Goal: Task Accomplishment & Management: Complete application form

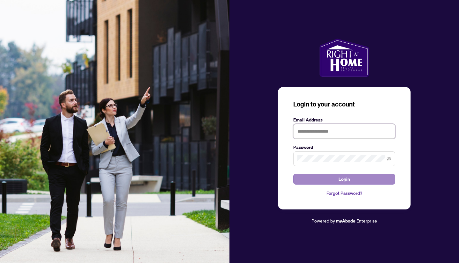
type input "**********"
click at [349, 180] on span "Login" at bounding box center [344, 179] width 11 height 10
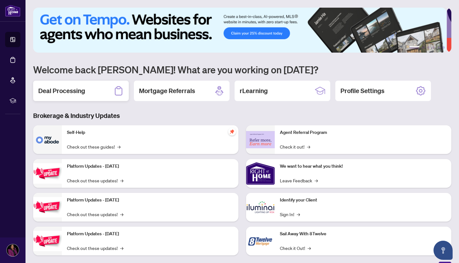
click at [63, 90] on h2 "Deal Processing" at bounding box center [61, 90] width 47 height 9
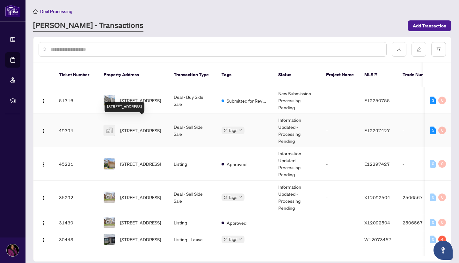
click at [135, 127] on span "[STREET_ADDRESS]" at bounding box center [140, 130] width 41 height 7
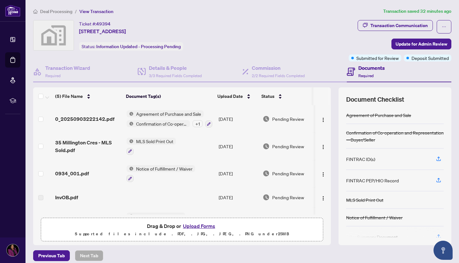
click at [194, 226] on button "Upload Forms" at bounding box center [199, 226] width 36 height 8
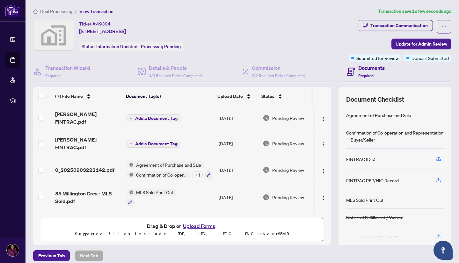
click at [129, 117] on icon "plus" at bounding box center [130, 118] width 3 height 3
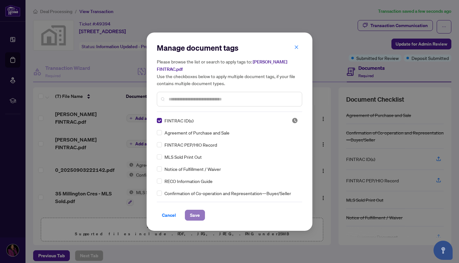
click at [200, 216] on button "Save" at bounding box center [195, 215] width 20 height 11
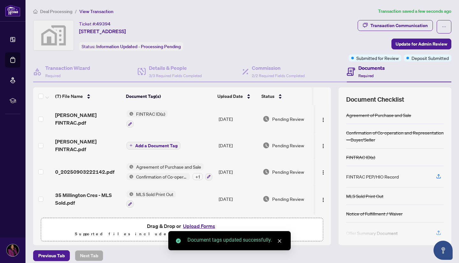
click at [130, 145] on icon "plus" at bounding box center [131, 145] width 3 height 0
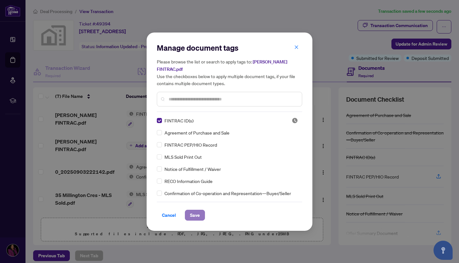
click at [195, 217] on span "Save" at bounding box center [195, 215] width 10 height 10
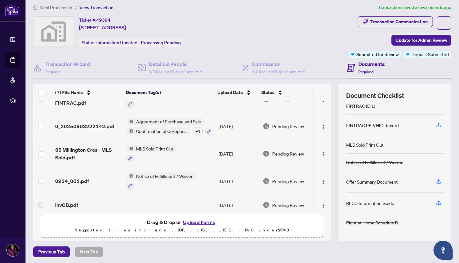
scroll to position [5, 0]
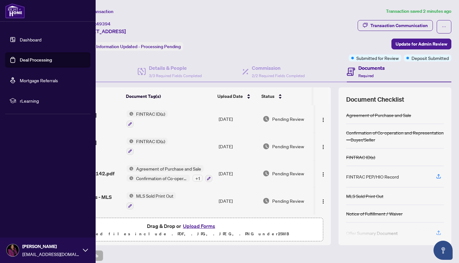
click at [25, 40] on link "Dashboard" at bounding box center [31, 40] width 22 height 6
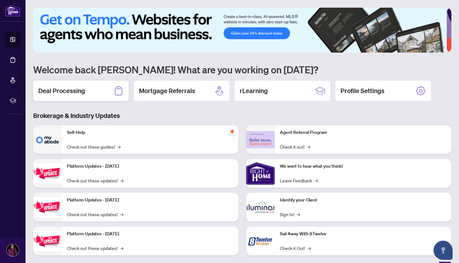
click at [69, 91] on h2 "Deal Processing" at bounding box center [61, 90] width 47 height 9
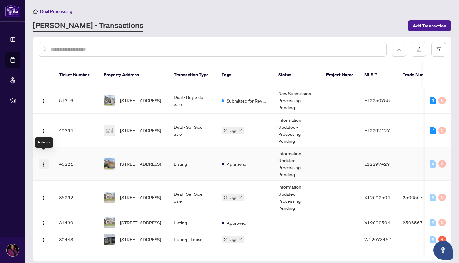
click at [44, 162] on img "button" at bounding box center [43, 164] width 5 height 5
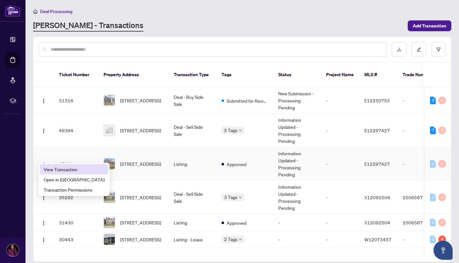
click at [60, 170] on span "View Transaction" at bounding box center [74, 169] width 61 height 7
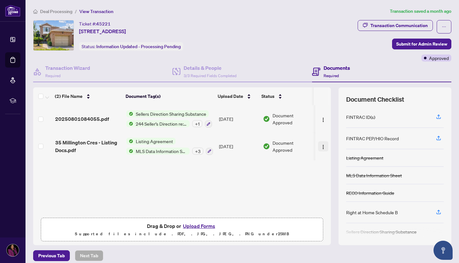
click at [321, 145] on img "button" at bounding box center [323, 146] width 5 height 5
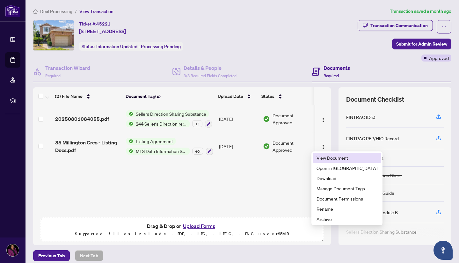
click at [321, 158] on span "View Document" at bounding box center [347, 157] width 61 height 7
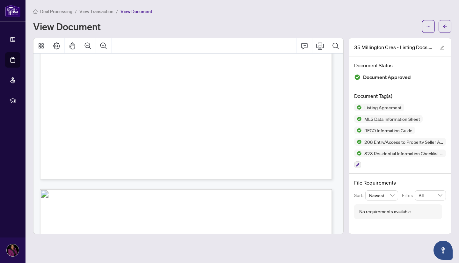
scroll to position [2233, 0]
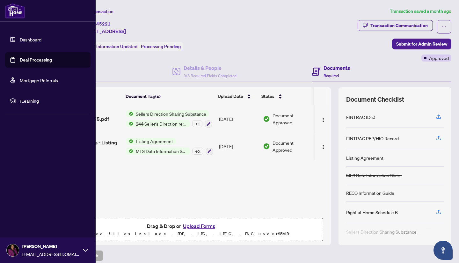
click at [29, 41] on link "Dashboard" at bounding box center [31, 40] width 22 height 6
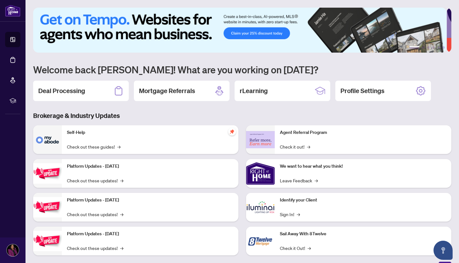
click at [66, 90] on h2 "Deal Processing" at bounding box center [61, 90] width 47 height 9
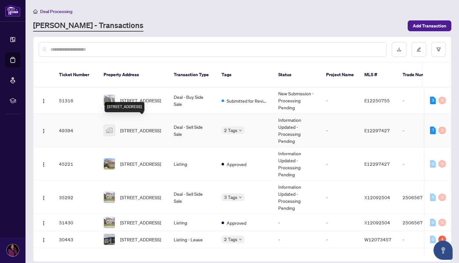
click at [133, 127] on span "[STREET_ADDRESS]" at bounding box center [140, 130] width 41 height 7
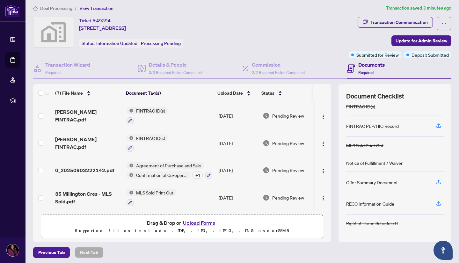
scroll to position [5, 0]
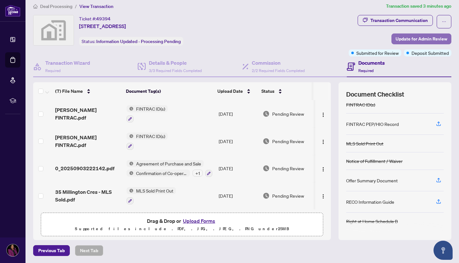
click at [414, 40] on span "Update for Admin Review" at bounding box center [422, 39] width 52 height 10
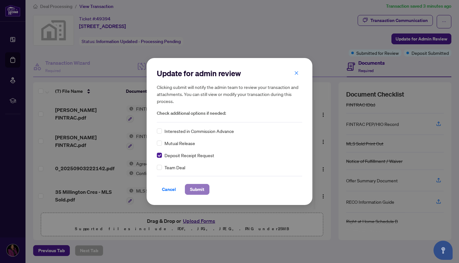
click at [194, 193] on span "Submit" at bounding box center [197, 189] width 14 height 10
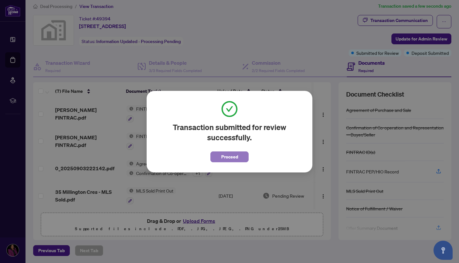
click at [233, 157] on span "Proceed" at bounding box center [229, 157] width 17 height 10
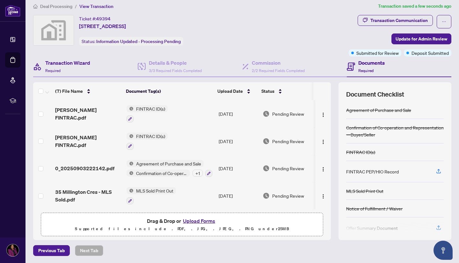
scroll to position [0, 0]
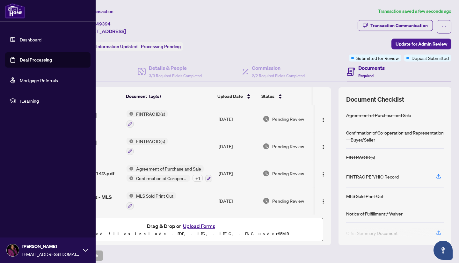
click at [26, 39] on link "Dashboard" at bounding box center [31, 40] width 22 height 6
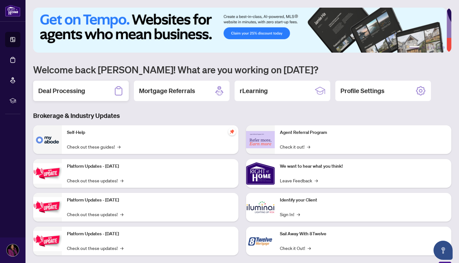
click at [73, 90] on h2 "Deal Processing" at bounding box center [61, 90] width 47 height 9
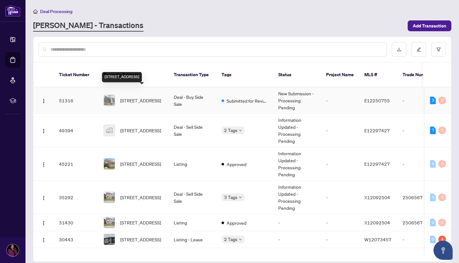
click at [137, 97] on span "[STREET_ADDRESS]" at bounding box center [140, 100] width 41 height 7
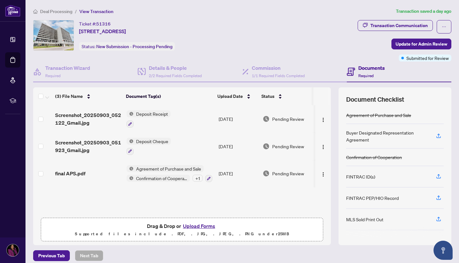
click at [191, 175] on div "Confirmation of Cooperation + 1" at bounding box center [170, 179] width 86 height 8
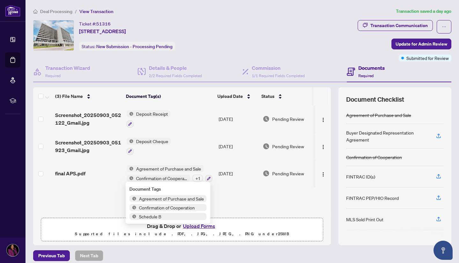
click at [236, 193] on div "Screenshot_20250903_052122_Gmail.jpg Deposit Receipt Sep/03/2025 Pending Review…" at bounding box center [182, 159] width 298 height 109
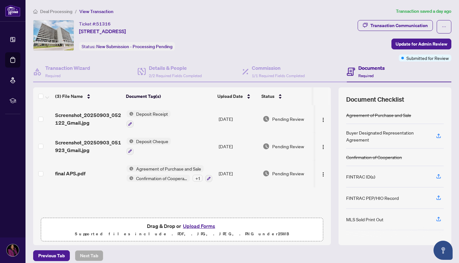
click at [192, 226] on button "Upload Forms" at bounding box center [199, 226] width 36 height 8
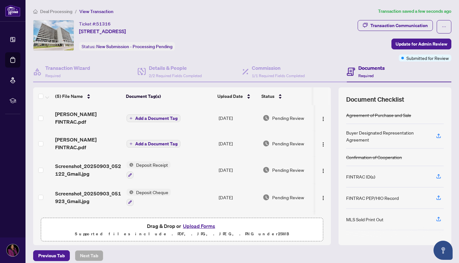
click at [130, 117] on icon "plus" at bounding box center [130, 118] width 3 height 3
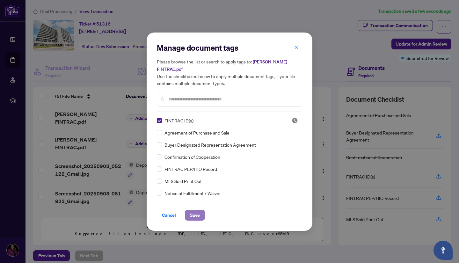
click at [194, 216] on span "Save" at bounding box center [195, 215] width 10 height 10
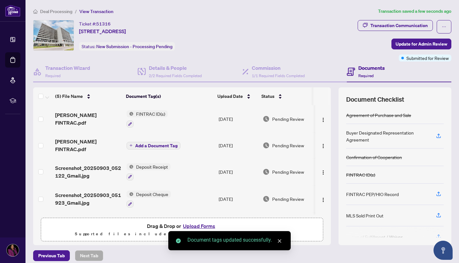
click at [129, 144] on icon "plus" at bounding box center [130, 145] width 3 height 3
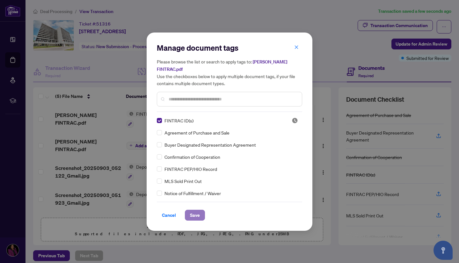
click at [192, 214] on span "Save" at bounding box center [195, 215] width 10 height 10
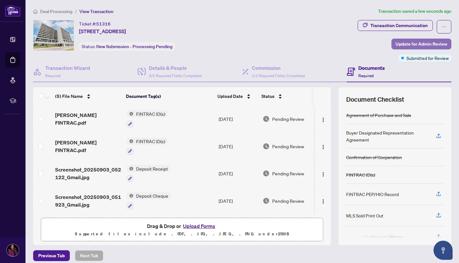
click at [403, 42] on span "Update for Admin Review" at bounding box center [422, 44] width 52 height 10
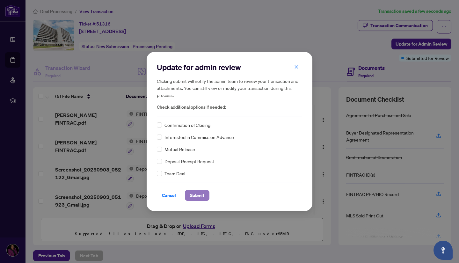
click at [196, 196] on span "Submit" at bounding box center [197, 195] width 14 height 10
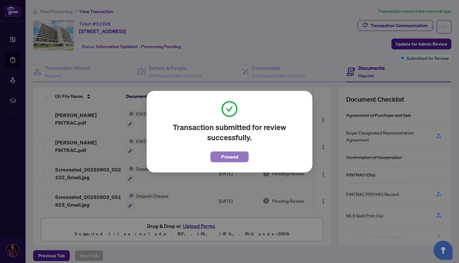
click at [232, 158] on span "Proceed" at bounding box center [229, 157] width 17 height 10
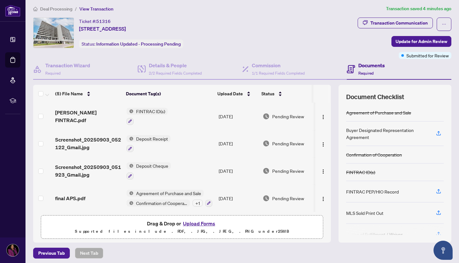
scroll to position [5, 0]
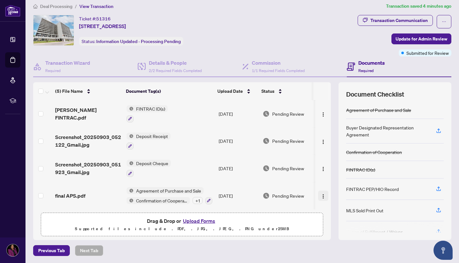
click at [321, 194] on img "button" at bounding box center [323, 196] width 5 height 5
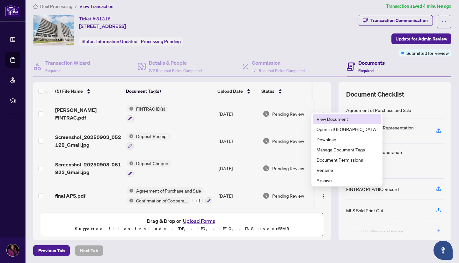
click at [324, 119] on span "View Document" at bounding box center [347, 118] width 61 height 7
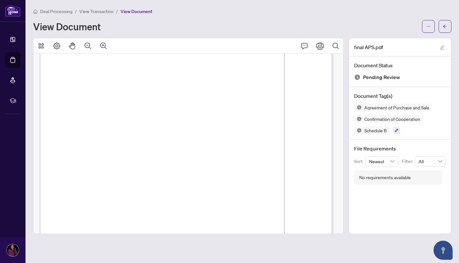
scroll to position [32, 0]
